Goal: Task Accomplishment & Management: Use online tool/utility

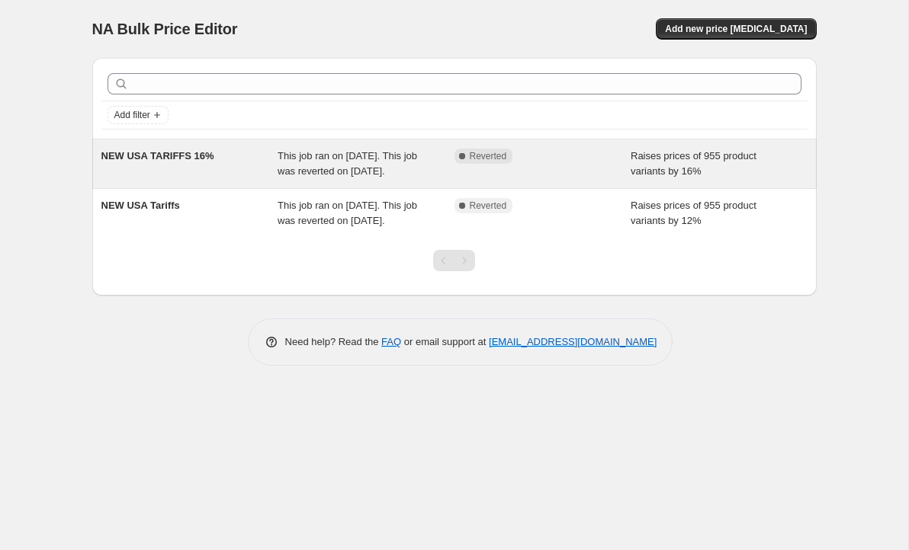
click at [566, 172] on div "Complete Reverted" at bounding box center [542, 164] width 177 height 30
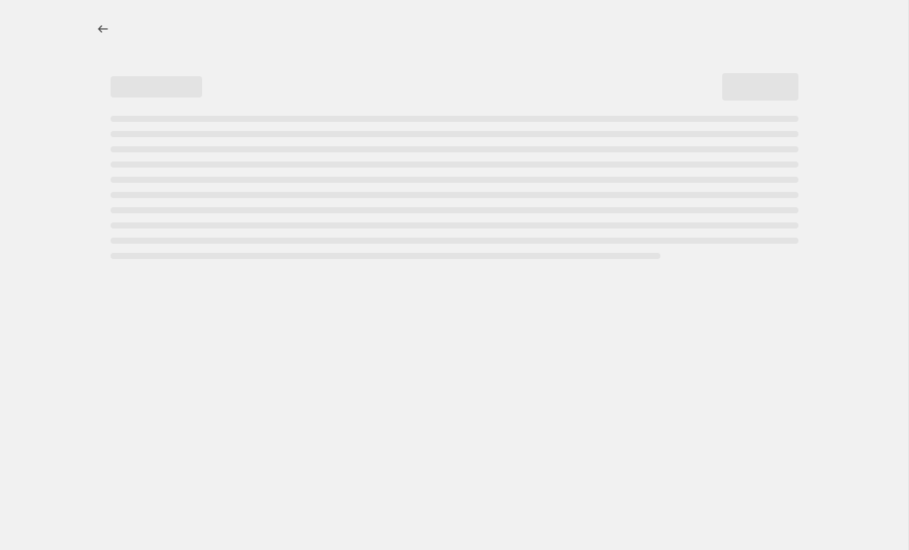
select select "percentage"
select select "no_change"
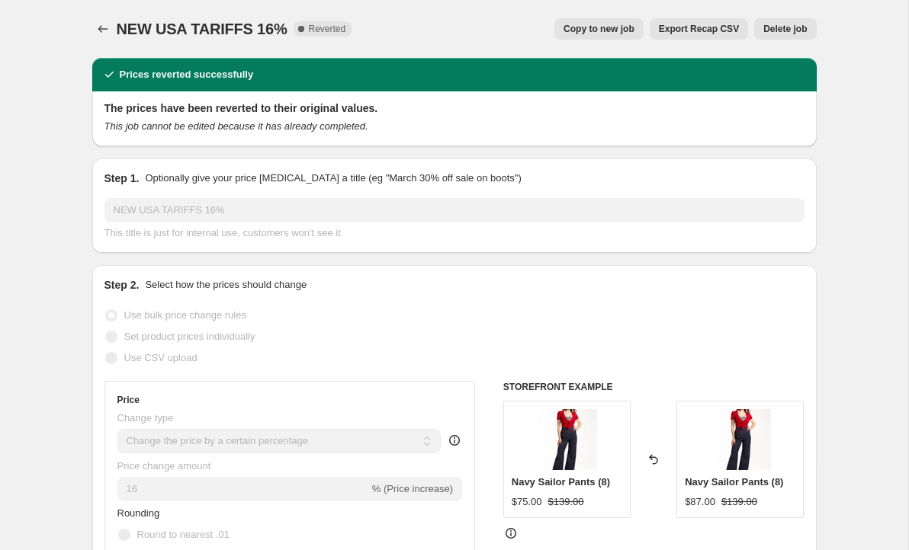
click at [799, 31] on span "Delete job" at bounding box center [784, 29] width 43 height 12
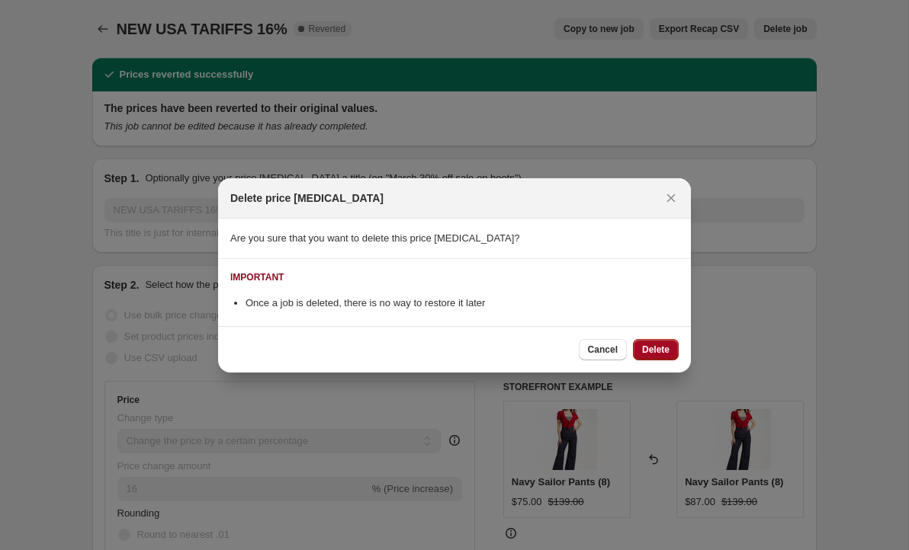
click at [647, 351] on span "Delete" at bounding box center [655, 350] width 27 height 12
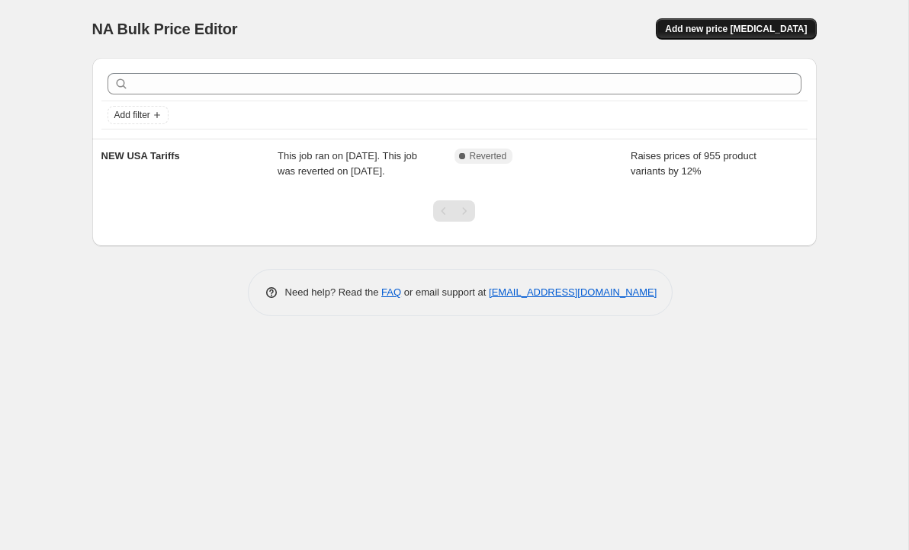
click at [758, 28] on span "Add new price [MEDICAL_DATA]" at bounding box center [736, 29] width 142 height 12
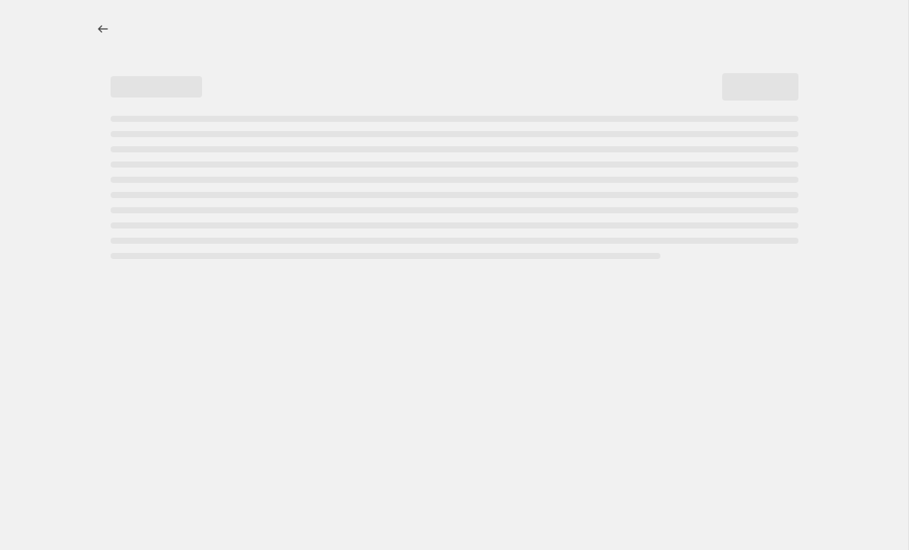
select select "percentage"
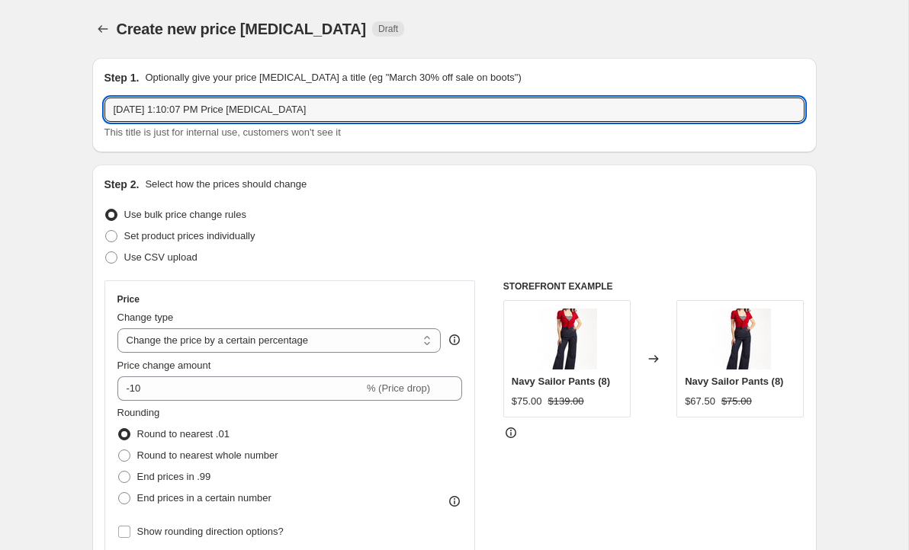
drag, startPoint x: 341, startPoint y: 104, endPoint x: 98, endPoint y: 107, distance: 243.2
click at [98, 107] on div "Step 1. Optionally give your price [MEDICAL_DATA] a title (eg "March 30% off sa…" at bounding box center [454, 105] width 724 height 95
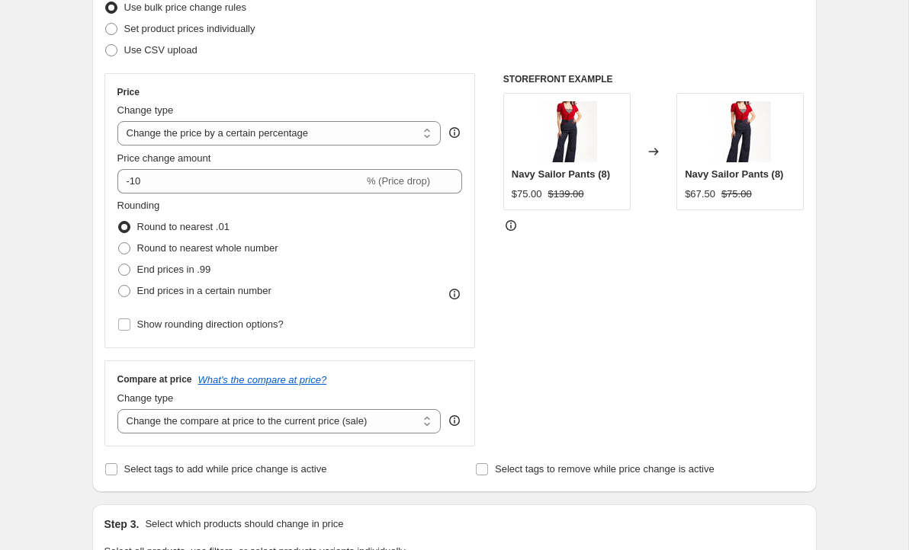
scroll to position [223, 0]
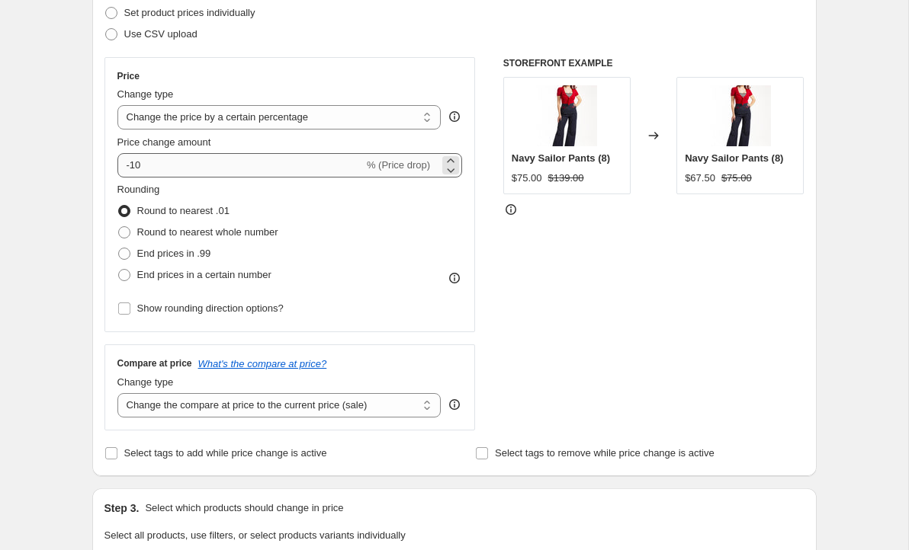
type input "NEW USA Tariffs 15%"
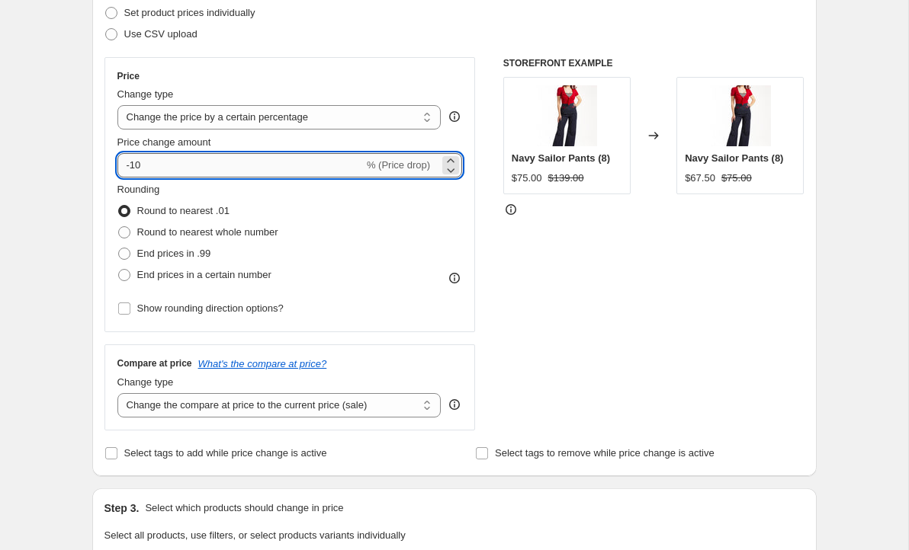
drag, startPoint x: 220, startPoint y: 165, endPoint x: 123, endPoint y: 166, distance: 96.8
click at [123, 166] on input "-10" at bounding box center [240, 165] width 246 height 24
type input "15"
click at [357, 245] on div "Rounding Round to nearest .01 Round to nearest whole number End prices in .99 E…" at bounding box center [289, 234] width 345 height 104
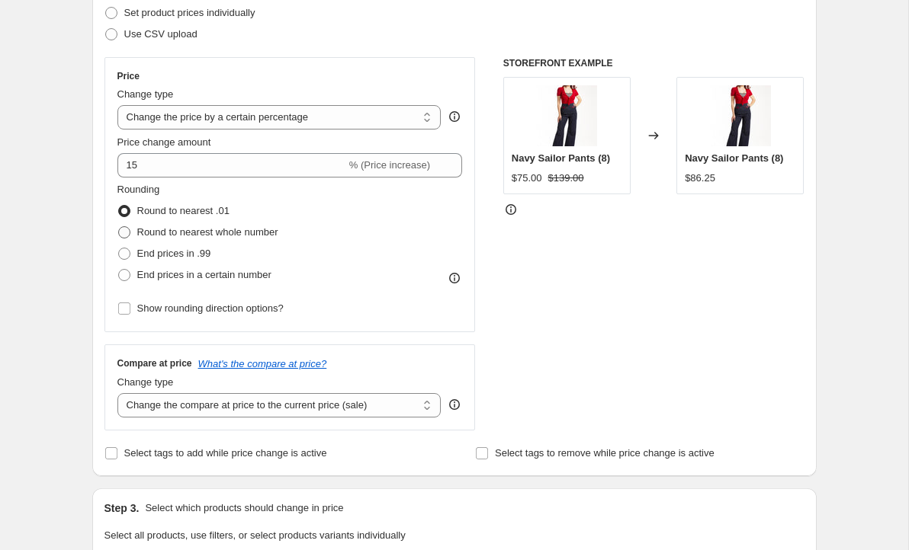
click at [120, 230] on span at bounding box center [124, 232] width 12 height 12
click at [119, 227] on input "Round to nearest whole number" at bounding box center [118, 226] width 1 height 1
radio input "true"
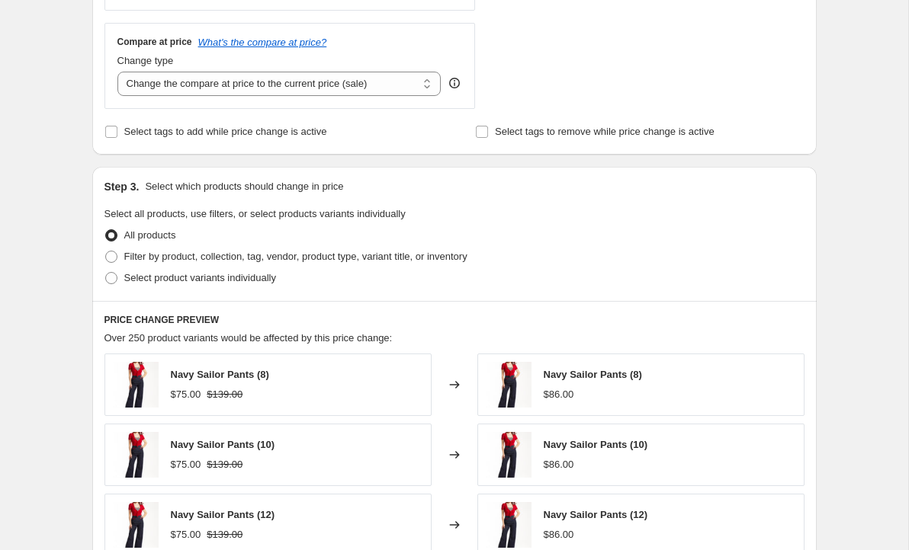
scroll to position [548, 0]
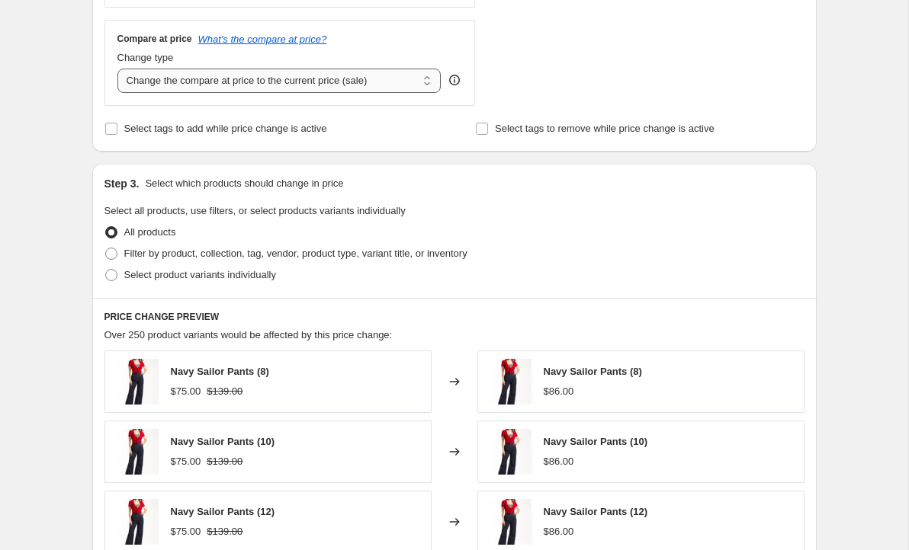
click at [381, 77] on select "Change the compare at price to the current price (sale) Change the compare at p…" at bounding box center [279, 81] width 324 height 24
select select "no_change"
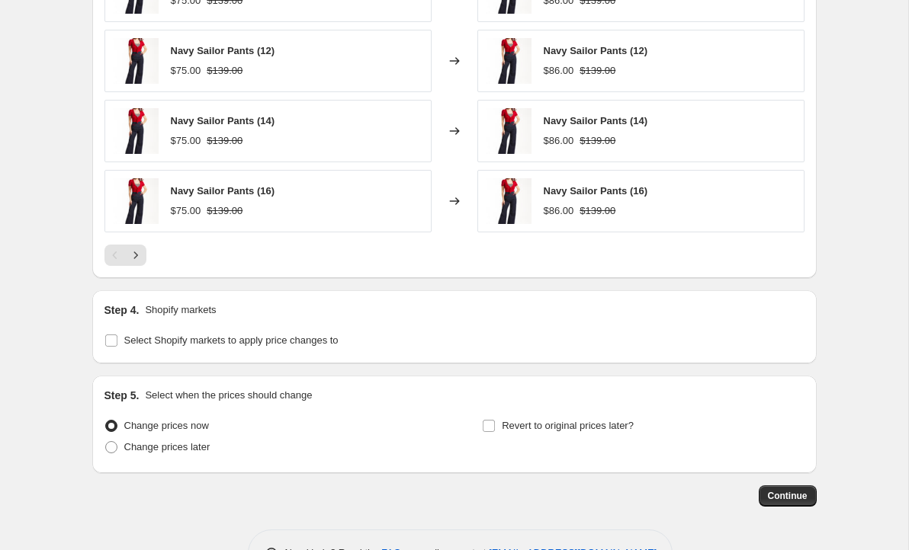
scroll to position [1057, 0]
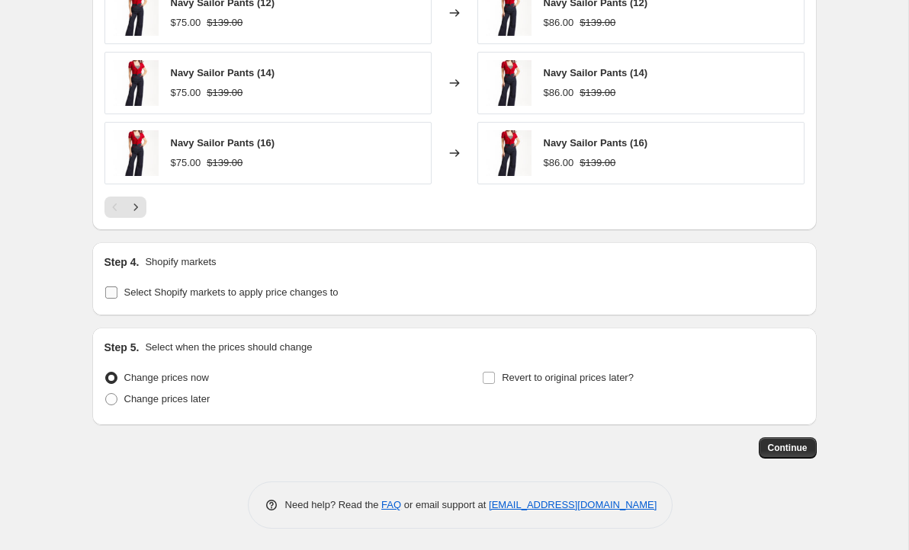
click at [111, 288] on input "Select Shopify markets to apply price changes to" at bounding box center [111, 293] width 12 height 12
checkbox input "true"
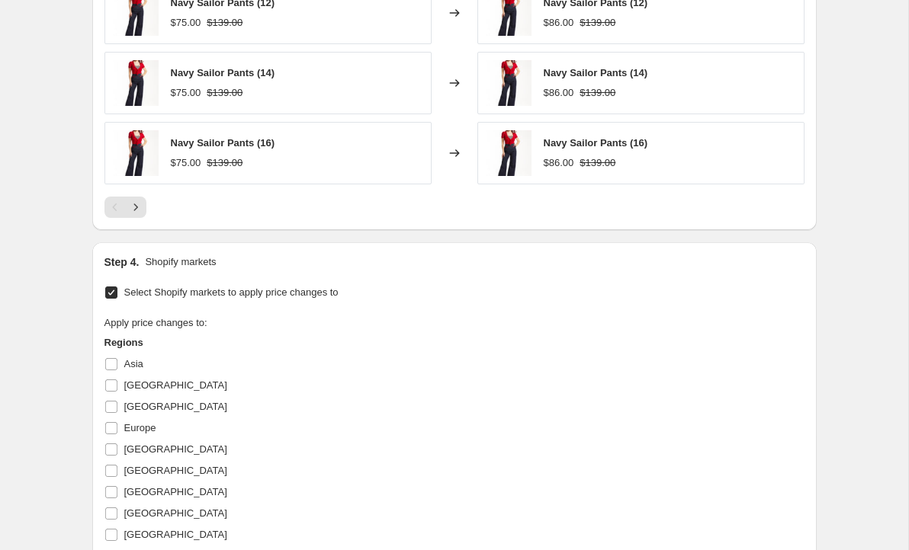
scroll to position [1373, 0]
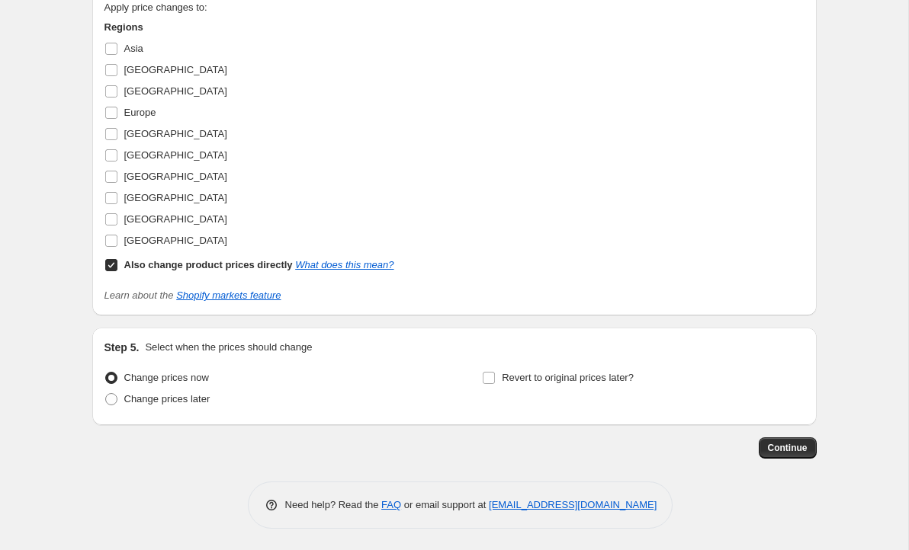
click at [114, 261] on input "Also change product prices directly What does this mean?" at bounding box center [111, 265] width 12 height 12
checkbox input "false"
click at [110, 237] on input "[GEOGRAPHIC_DATA]" at bounding box center [111, 241] width 12 height 12
checkbox input "true"
click at [787, 450] on span "Continue" at bounding box center [788, 448] width 40 height 12
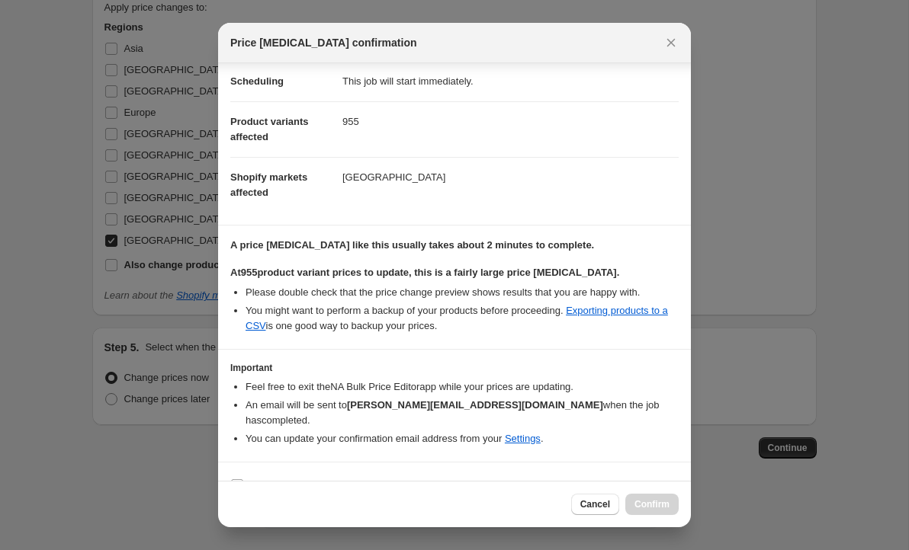
scroll to position [136, 0]
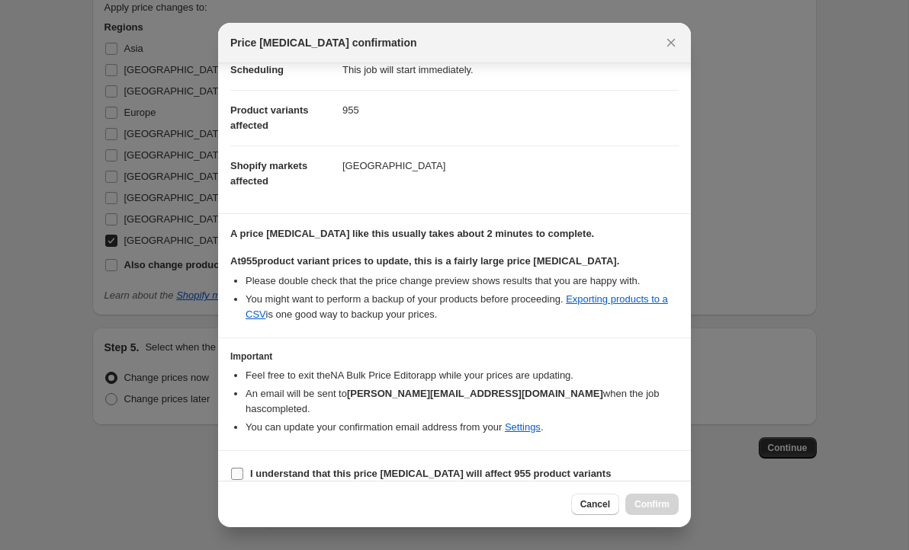
click at [237, 468] on input "I understand that this price [MEDICAL_DATA] will affect 955 product variants" at bounding box center [237, 474] width 12 height 12
checkbox input "true"
click at [652, 505] on span "Confirm" at bounding box center [651, 505] width 35 height 12
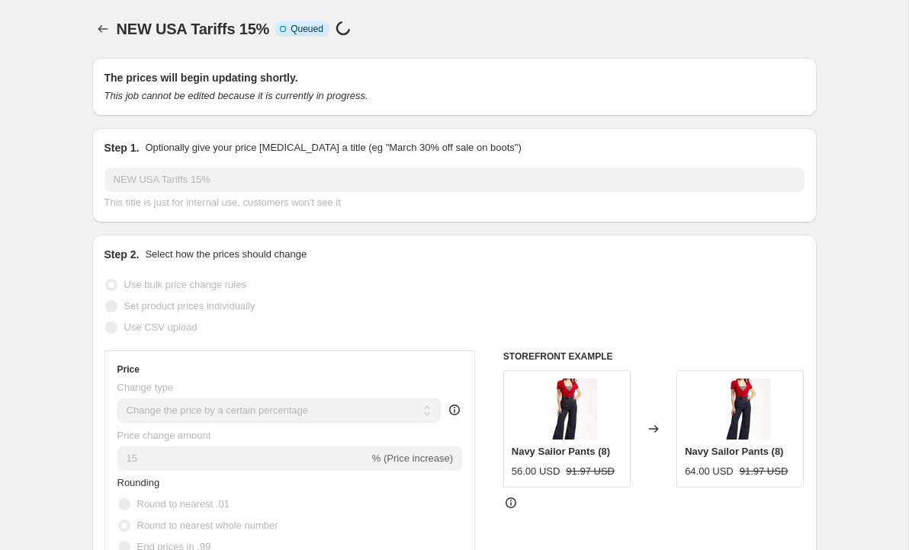
scroll to position [1373, 0]
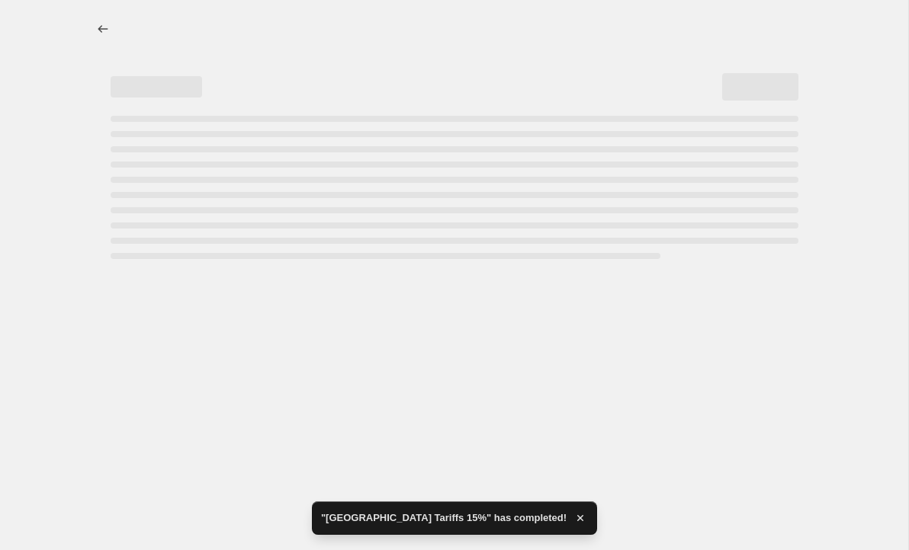
select select "percentage"
select select "no_change"
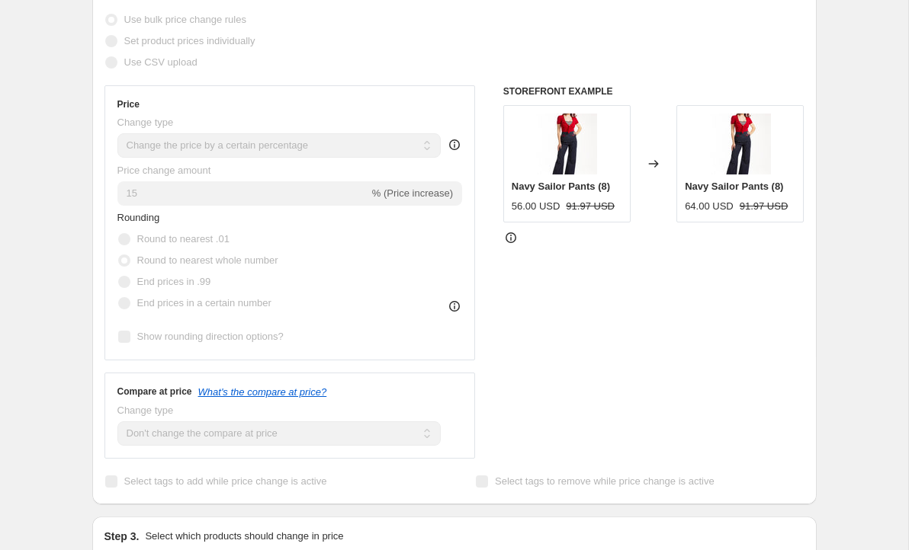
scroll to position [0, 0]
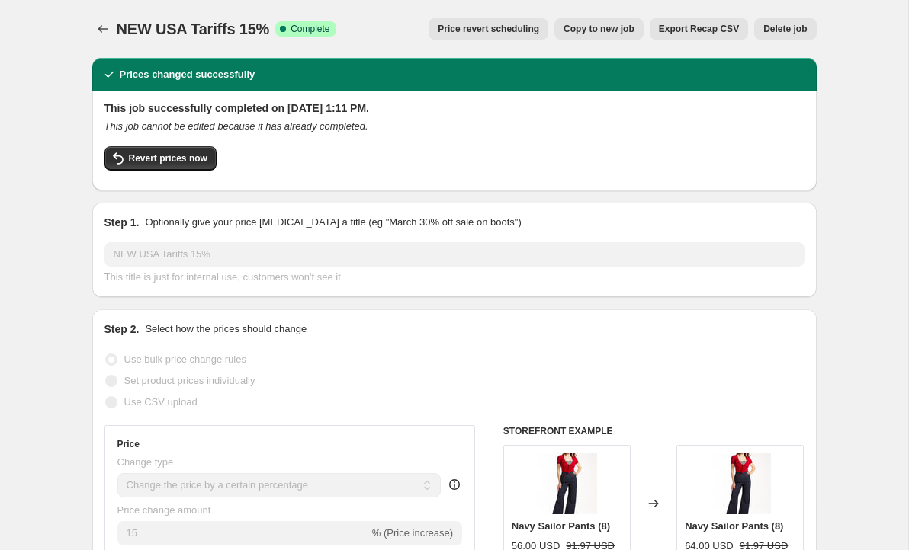
click at [806, 29] on span "Delete job" at bounding box center [784, 29] width 43 height 12
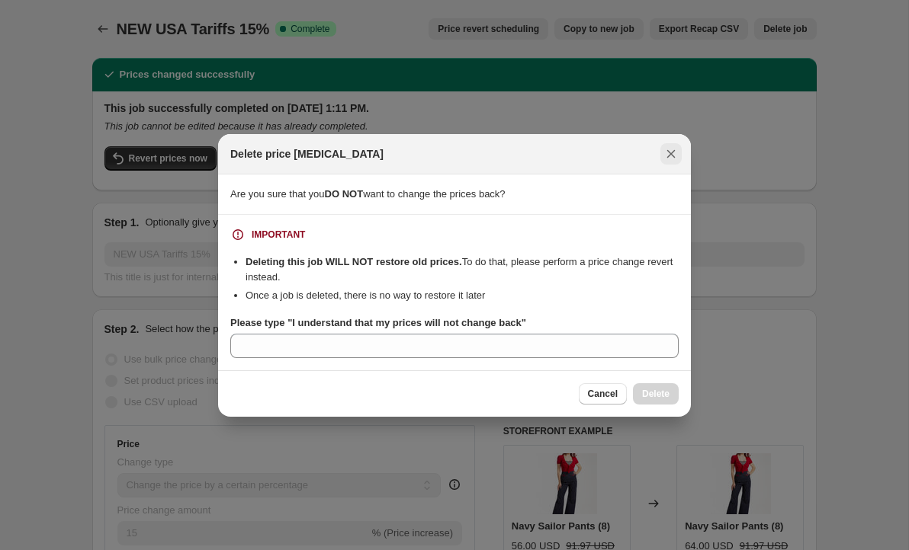
click at [669, 151] on icon "Close" at bounding box center [671, 153] width 8 height 8
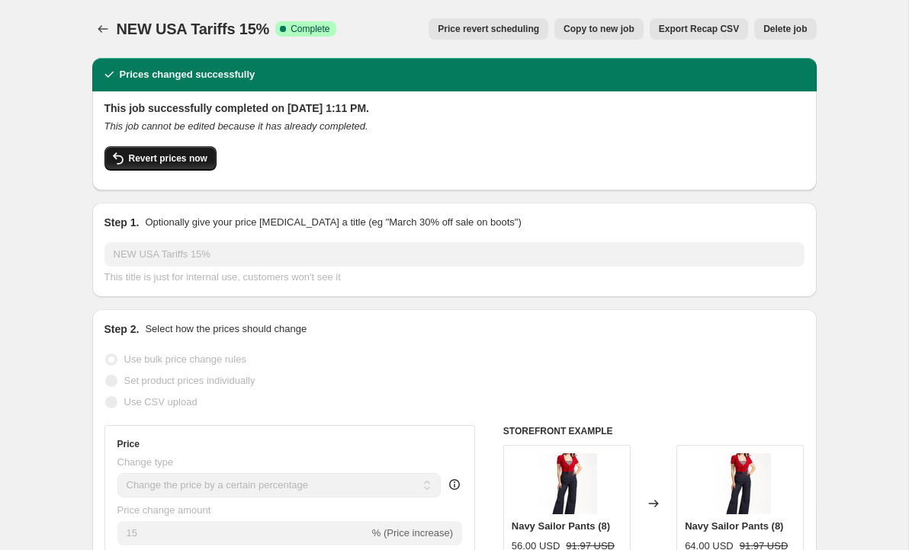
click at [150, 159] on span "Revert prices now" at bounding box center [168, 158] width 79 height 12
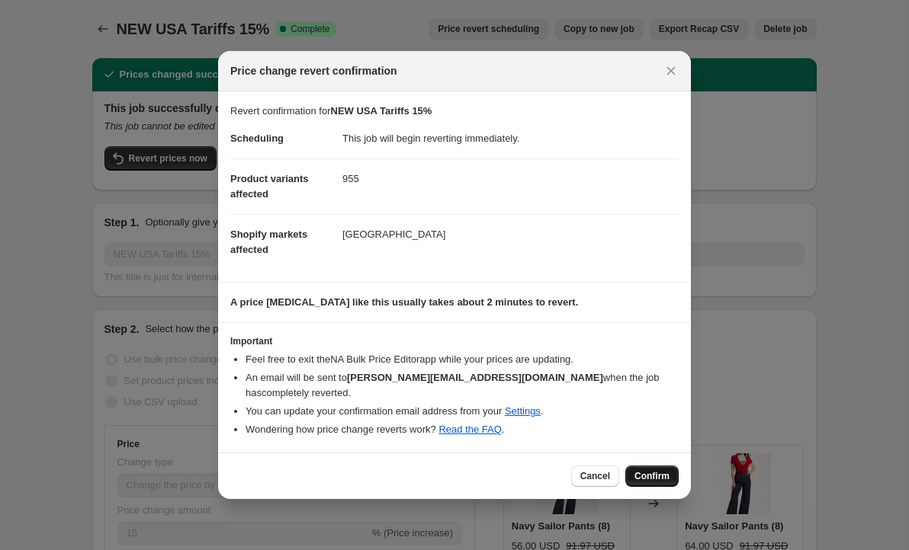
click at [644, 470] on span "Confirm" at bounding box center [651, 476] width 35 height 12
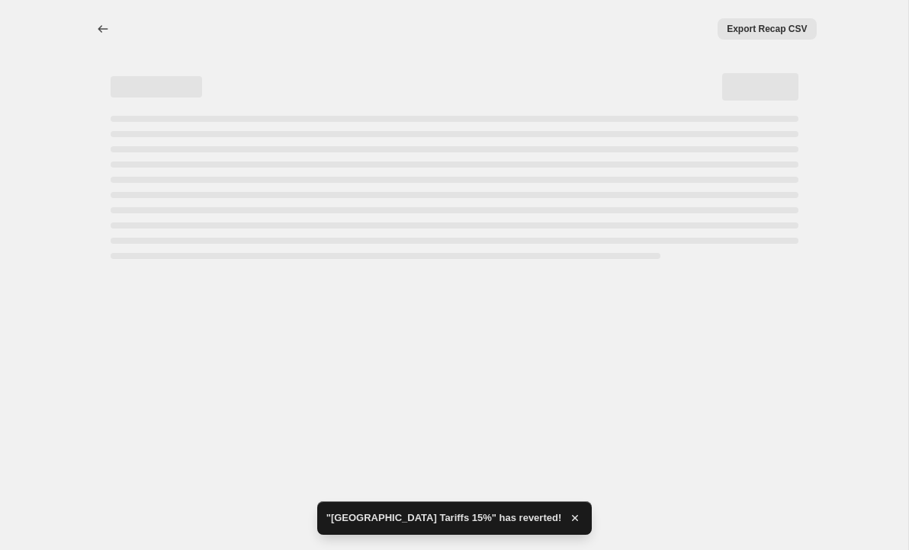
select select "percentage"
select select "no_change"
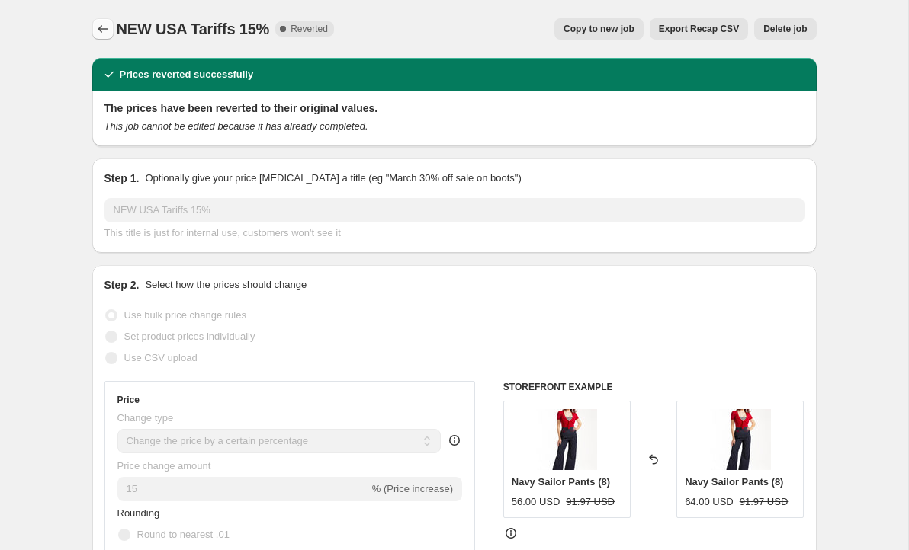
click at [104, 29] on icon "Price change jobs" at bounding box center [102, 28] width 15 height 15
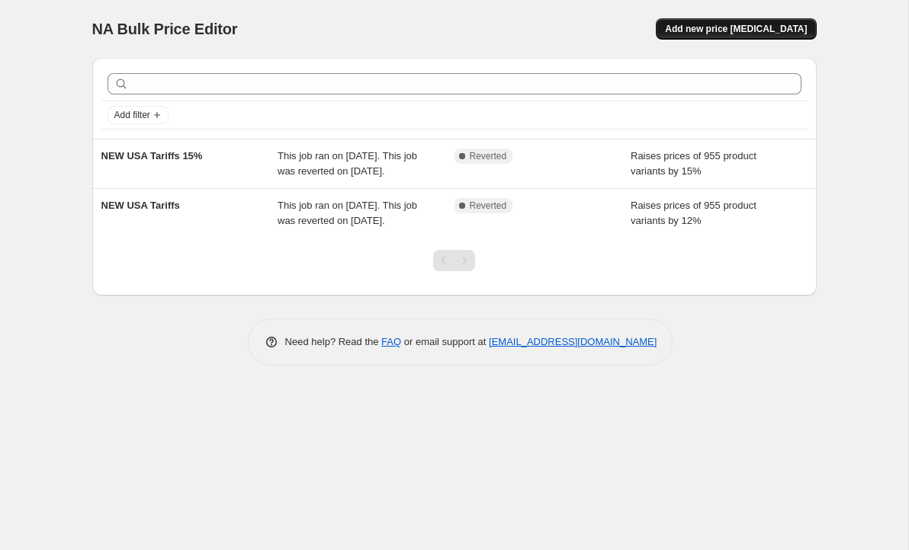
click at [786, 28] on span "Add new price [MEDICAL_DATA]" at bounding box center [736, 29] width 142 height 12
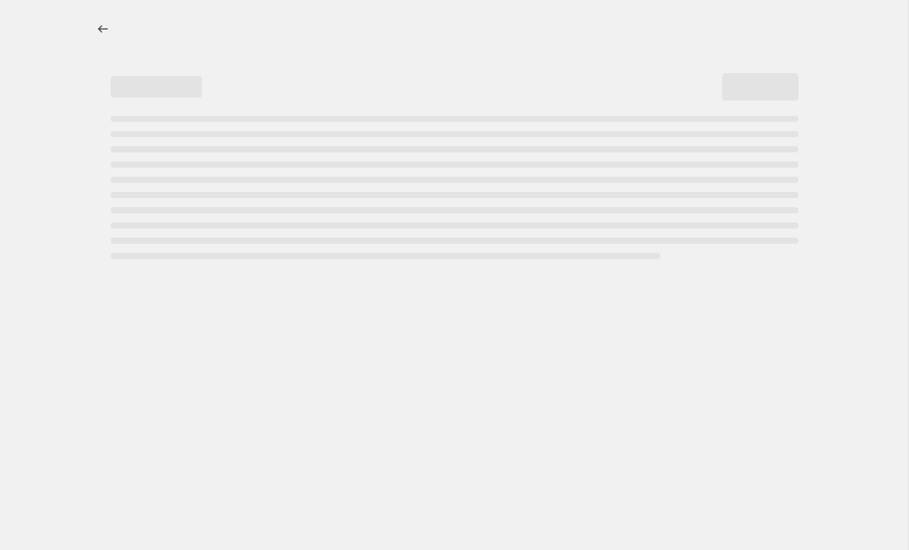
select select "percentage"
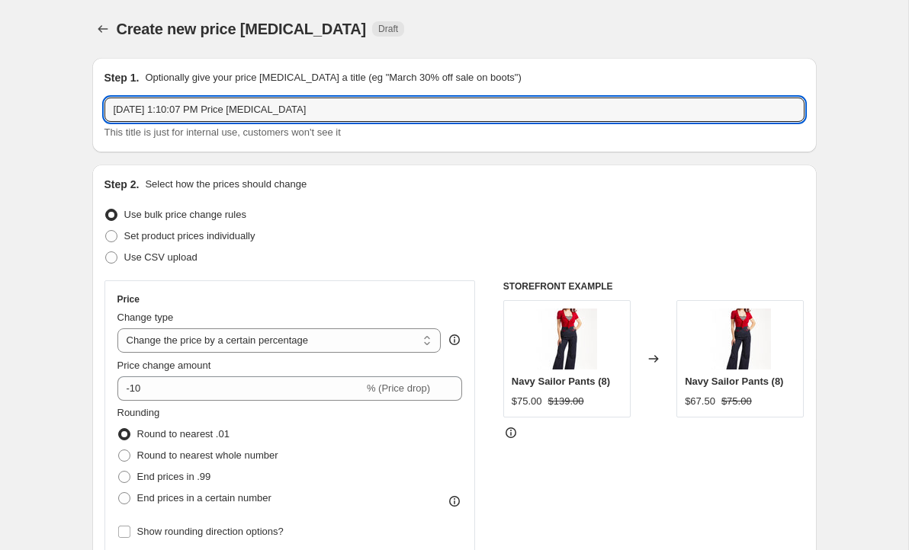
drag, startPoint x: 342, startPoint y: 109, endPoint x: 80, endPoint y: 108, distance: 262.2
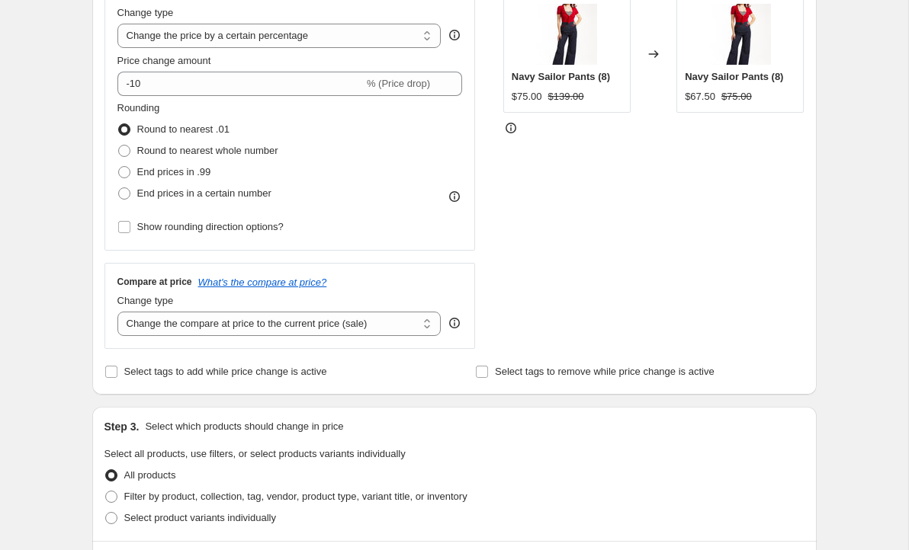
scroll to position [337, 0]
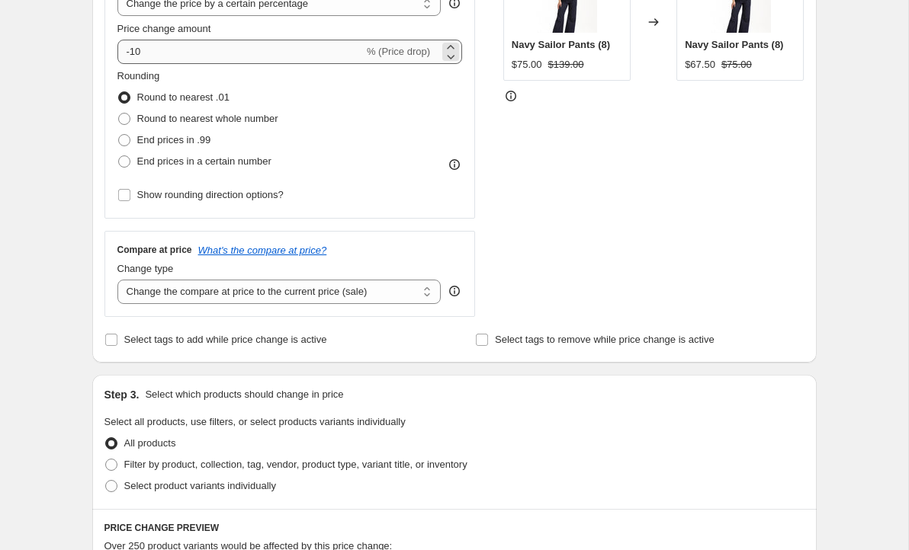
type input "NEW 15% US tariffs"
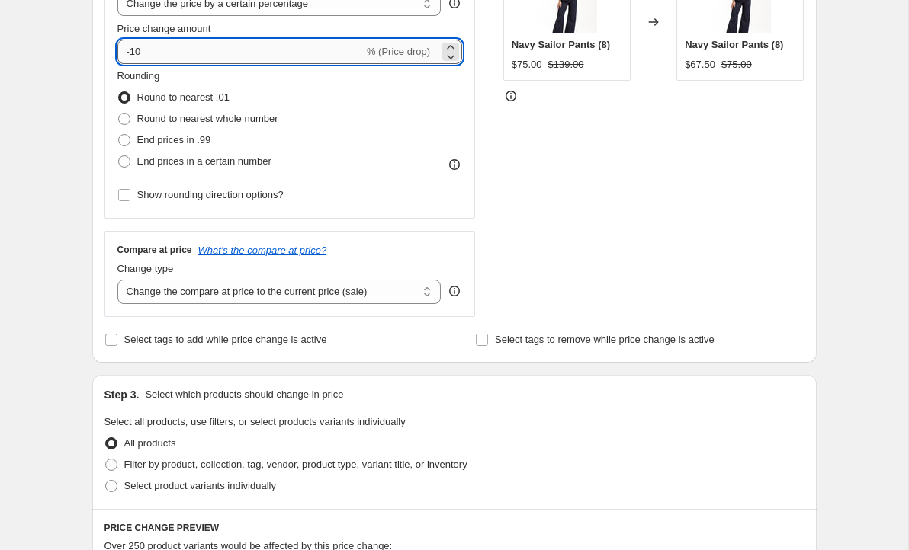
drag, startPoint x: 165, startPoint y: 55, endPoint x: 120, endPoint y: 55, distance: 44.2
click at [120, 55] on input "-10" at bounding box center [240, 52] width 246 height 24
type input "15"
click at [121, 116] on span at bounding box center [124, 119] width 12 height 12
click at [119, 114] on input "Round to nearest whole number" at bounding box center [118, 113] width 1 height 1
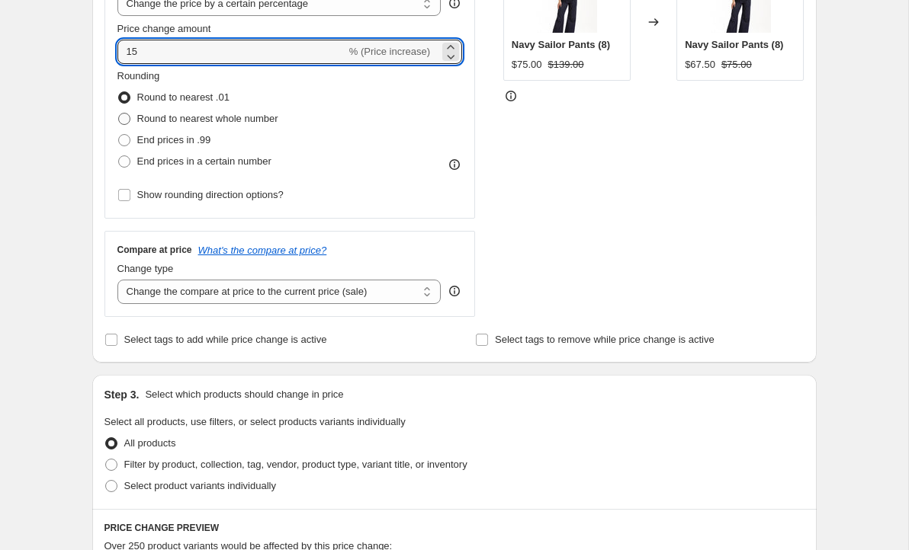
radio input "true"
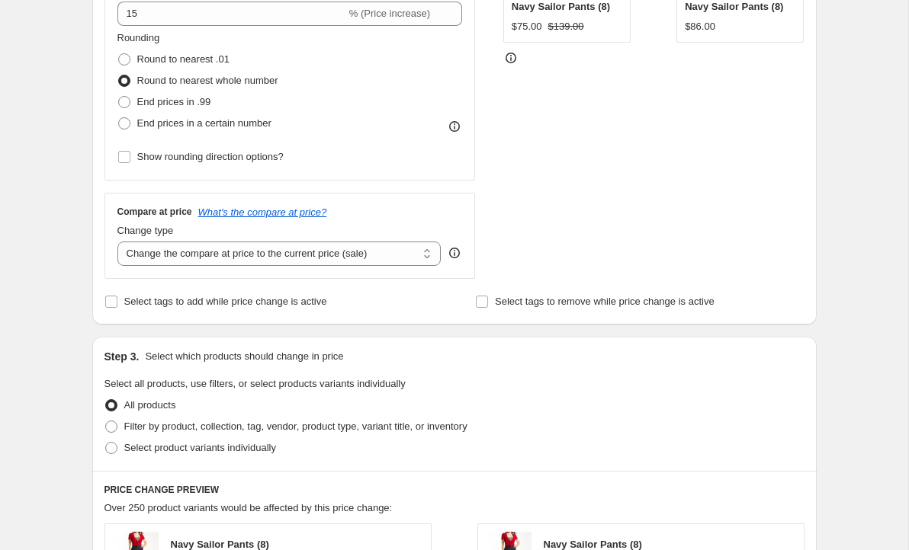
scroll to position [471, 0]
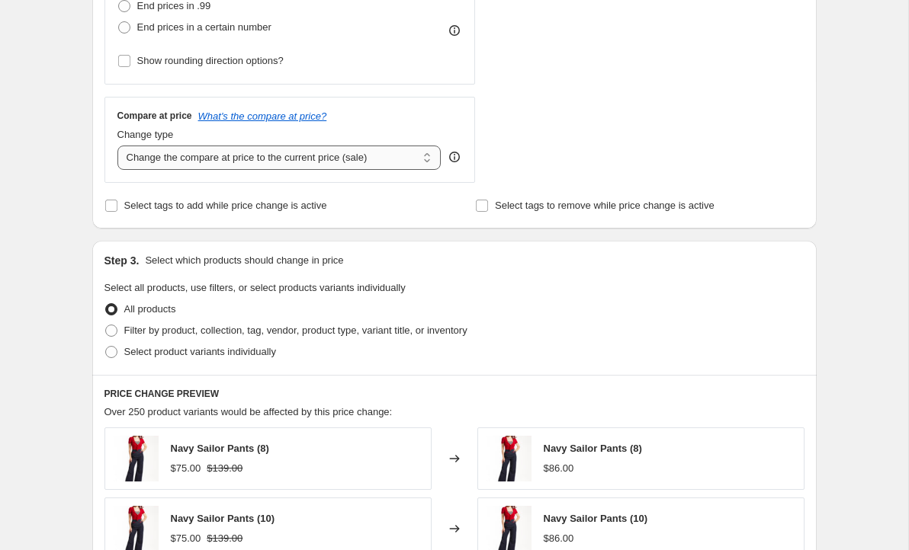
click at [328, 159] on select "Change the compare at price to the current price (sale) Change the compare at p…" at bounding box center [279, 158] width 324 height 24
select select "no_change"
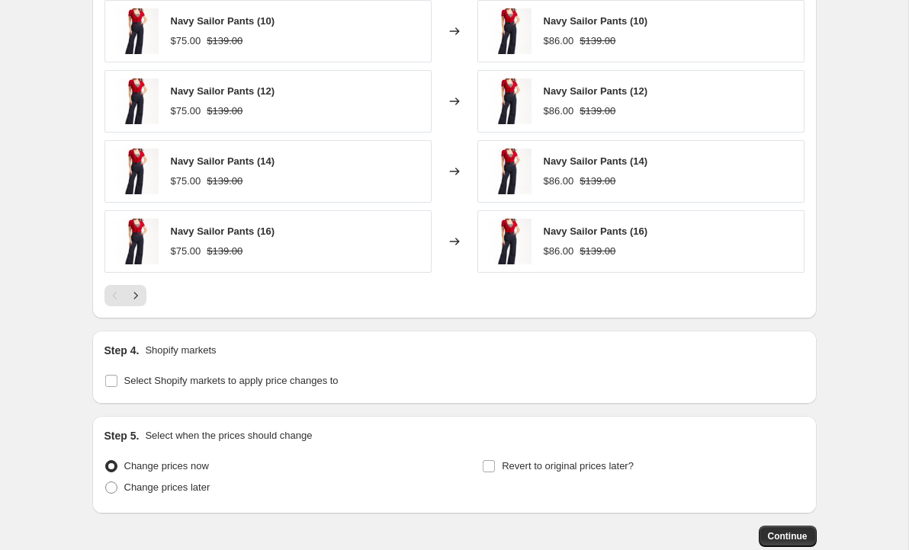
scroll to position [970, 0]
click at [110, 374] on input "Select Shopify markets to apply price changes to" at bounding box center [111, 380] width 12 height 12
checkbox input "true"
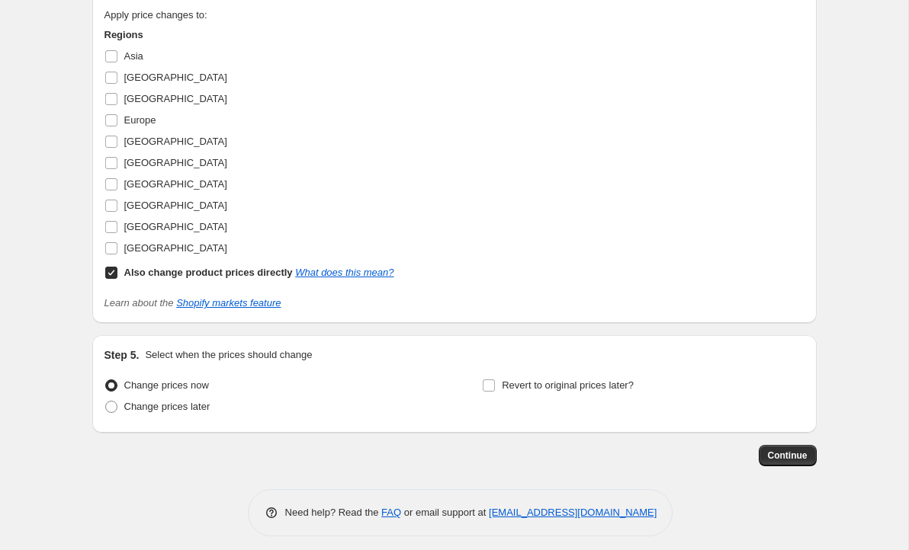
scroll to position [1373, 0]
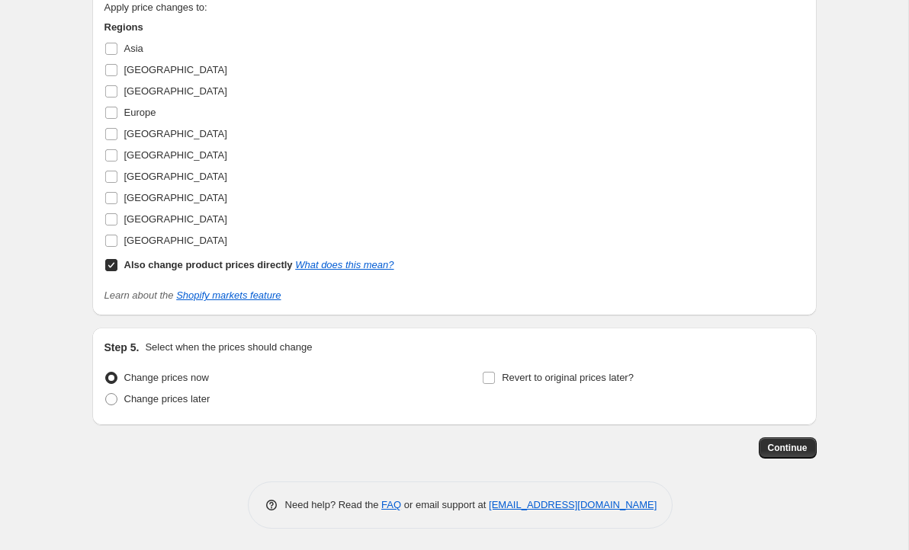
click at [113, 264] on input "Also change product prices directly What does this mean?" at bounding box center [111, 265] width 12 height 12
checkbox input "false"
click at [113, 236] on input "[GEOGRAPHIC_DATA]" at bounding box center [111, 241] width 12 height 12
checkbox input "true"
click at [793, 445] on span "Continue" at bounding box center [788, 448] width 40 height 12
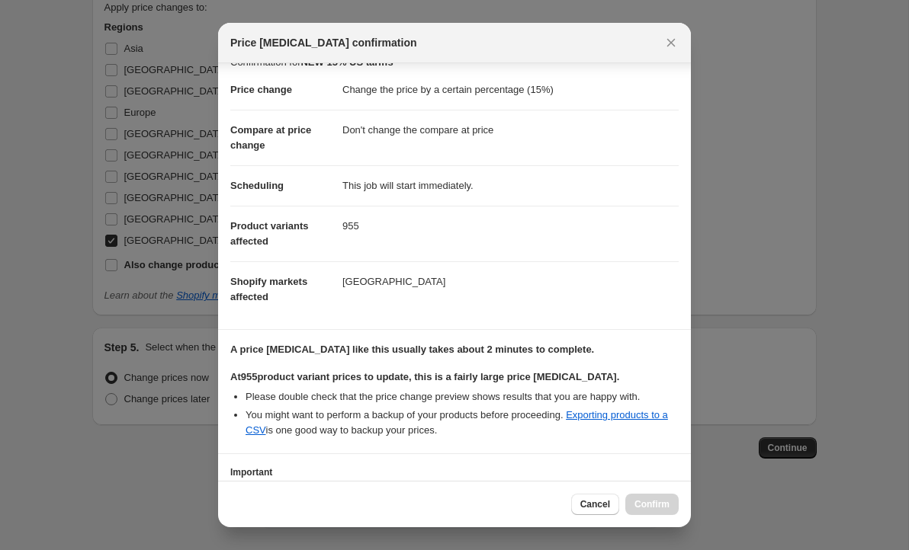
scroll to position [136, 0]
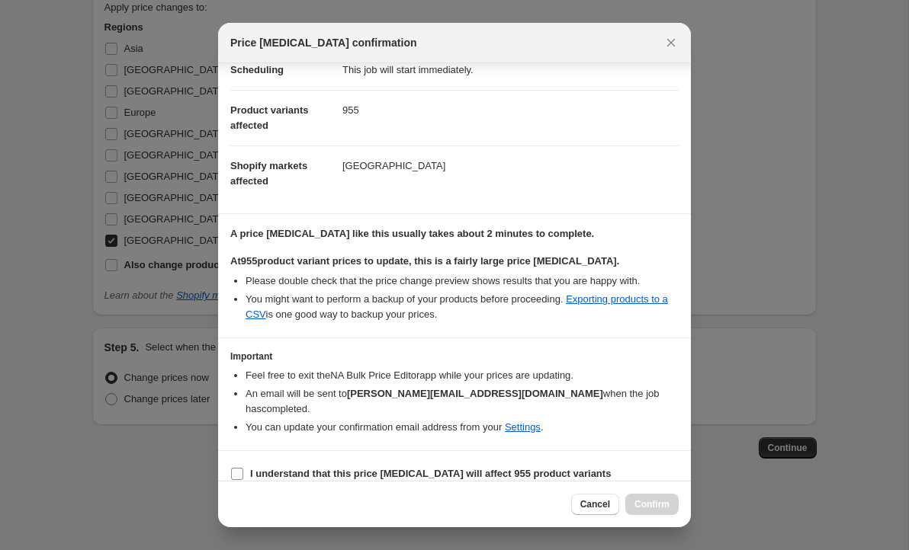
click at [236, 468] on input "I understand that this price [MEDICAL_DATA] will affect 955 product variants" at bounding box center [237, 474] width 12 height 12
checkbox input "true"
click at [657, 508] on span "Confirm" at bounding box center [651, 505] width 35 height 12
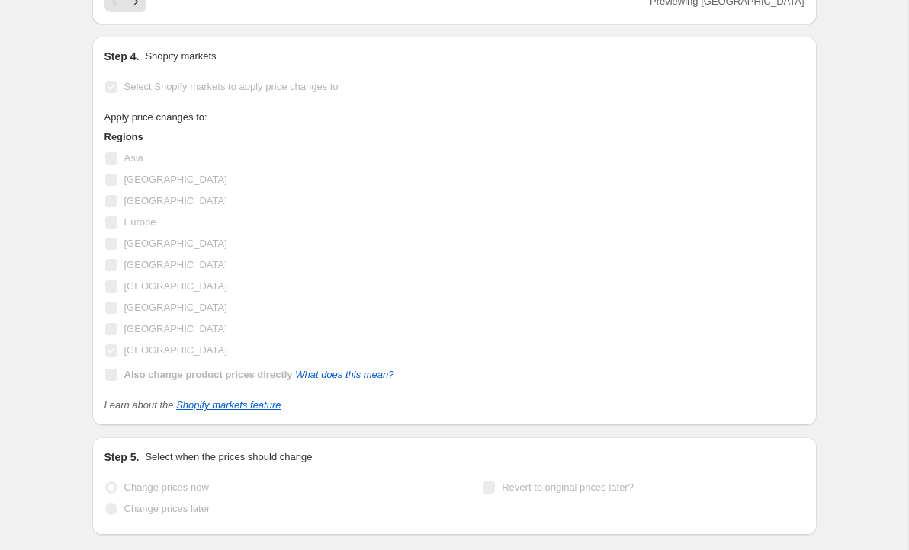
scroll to position [1412, 0]
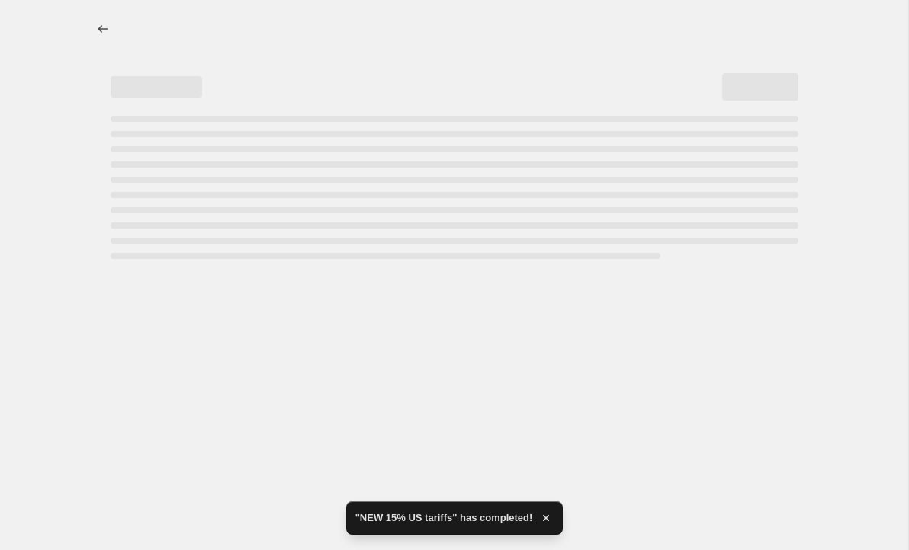
select select "percentage"
select select "no_change"
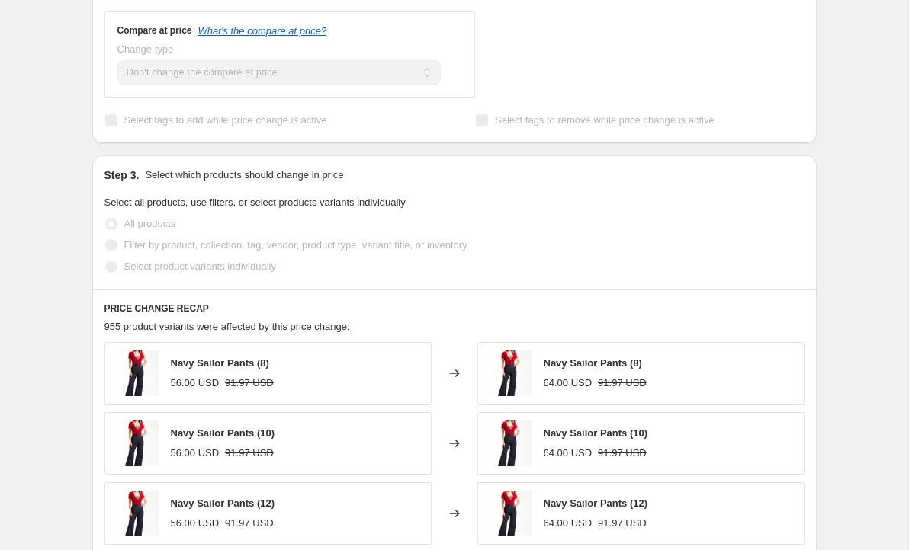
scroll to position [710, 0]
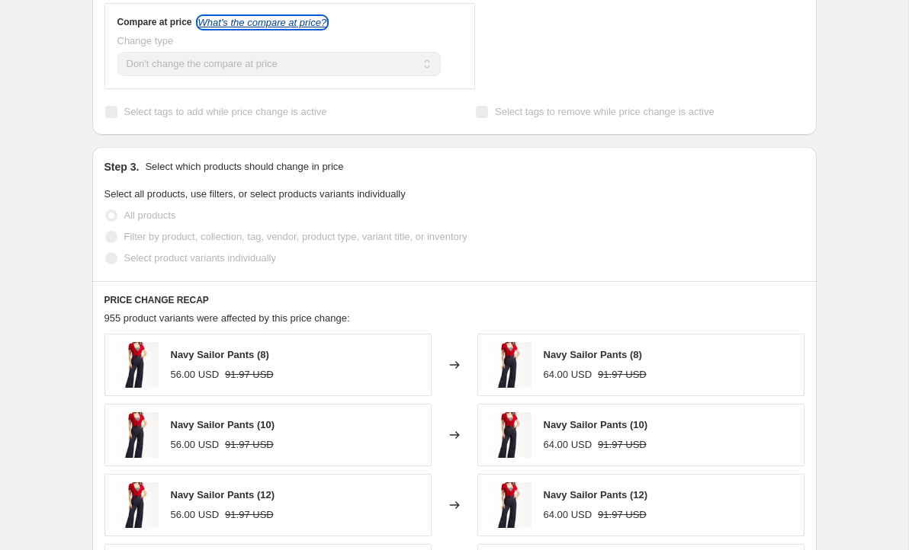
click at [300, 21] on icon "What's the compare at price?" at bounding box center [262, 22] width 129 height 11
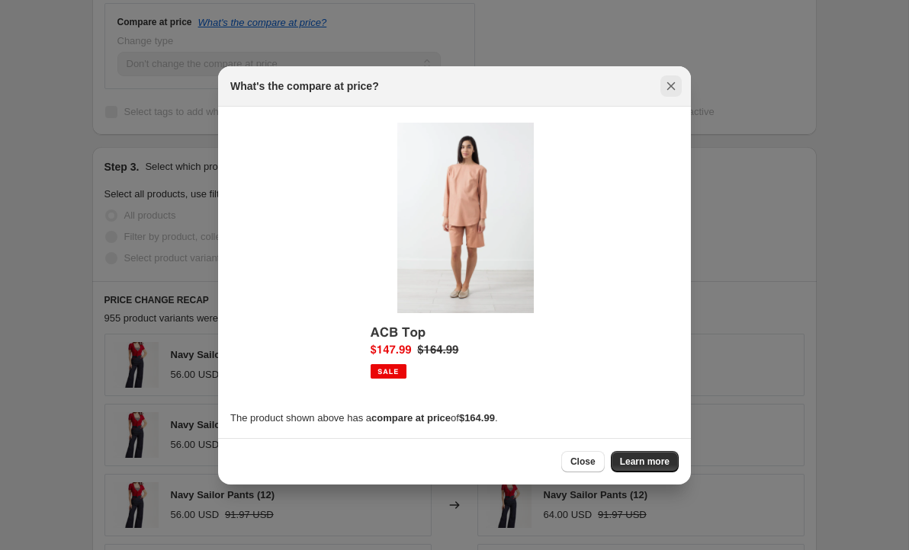
click at [667, 84] on icon "Close" at bounding box center [670, 86] width 15 height 15
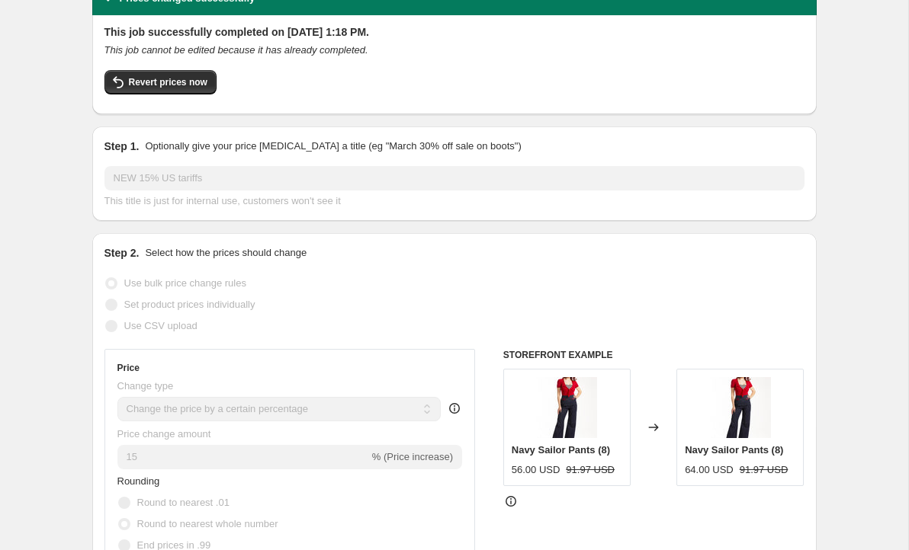
scroll to position [79, 0]
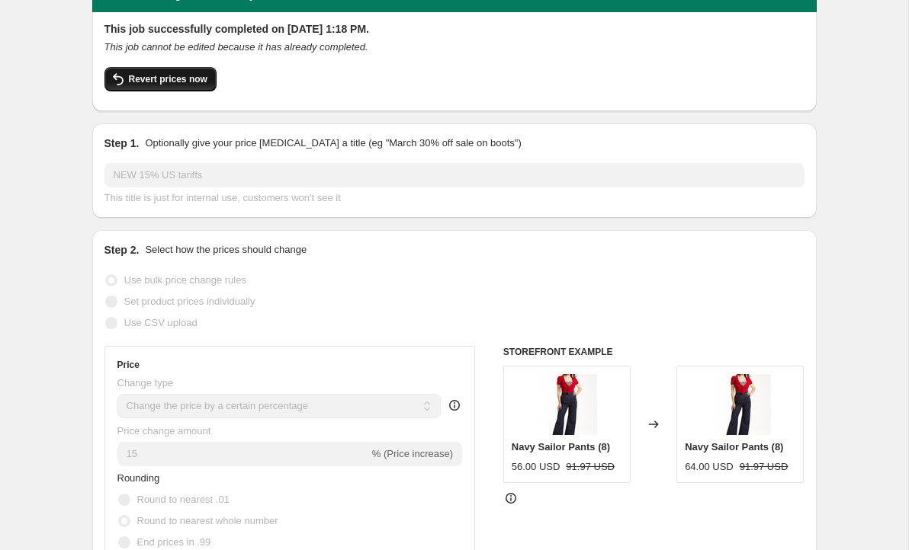
click at [179, 85] on button "Revert prices now" at bounding box center [160, 79] width 112 height 24
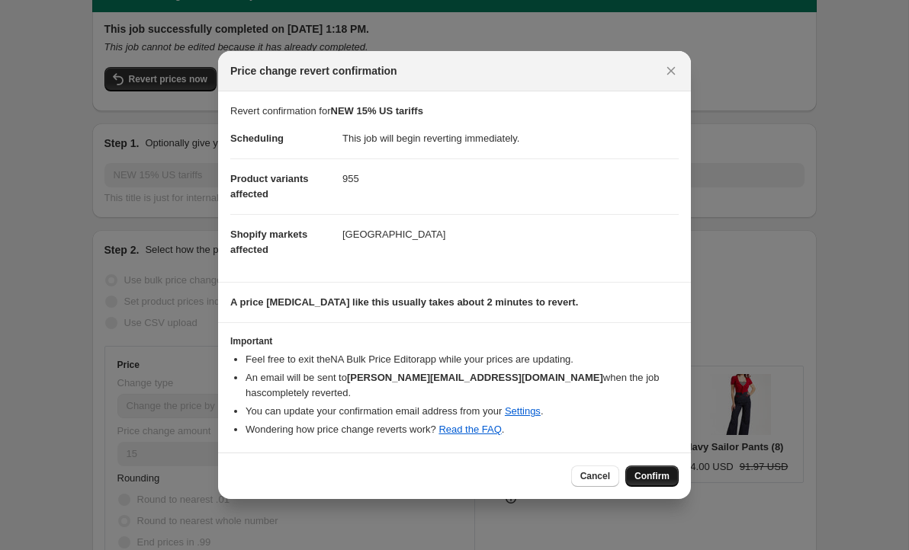
click at [655, 470] on span "Confirm" at bounding box center [651, 476] width 35 height 12
